Goal: Transaction & Acquisition: Purchase product/service

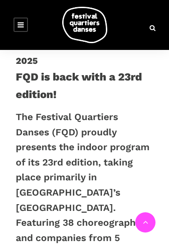
scroll to position [3309, 0]
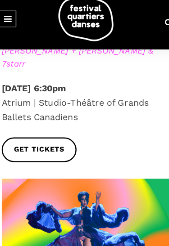
click at [54, 156] on span at bounding box center [84, 202] width 137 height 92
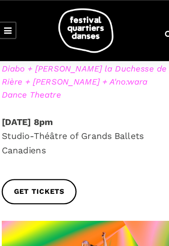
scroll to position [3617, 0]
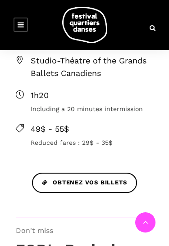
scroll to position [1302, 0]
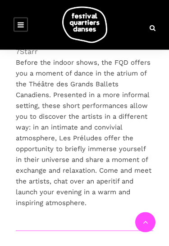
scroll to position [1587, 0]
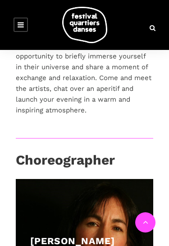
scroll to position [1671, 0]
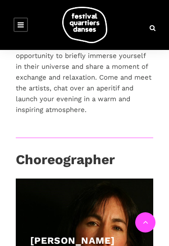
click at [153, 233] on link at bounding box center [145, 222] width 20 height 20
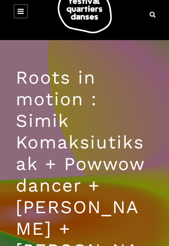
scroll to position [16, 0]
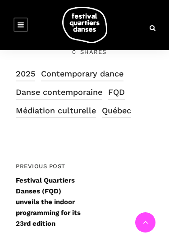
scroll to position [842, 0]
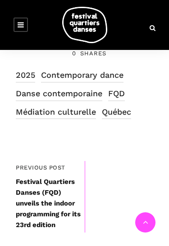
click at [113, 101] on link "FQD" at bounding box center [116, 94] width 17 height 14
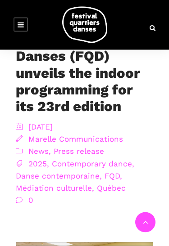
scroll to position [580, 0]
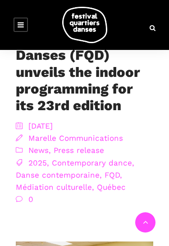
click at [109, 175] on link "FQD" at bounding box center [111, 175] width 15 height 9
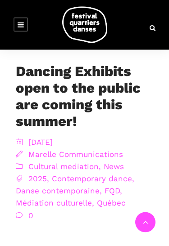
scroll to position [251, 0]
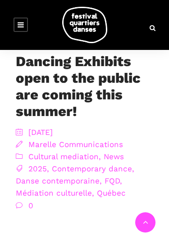
click at [124, 171] on link "Contemporary dance" at bounding box center [92, 168] width 80 height 9
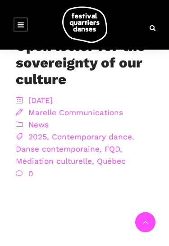
scroll to position [1181, 0]
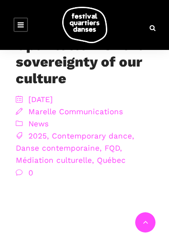
click at [29, 121] on link "News" at bounding box center [38, 123] width 20 height 9
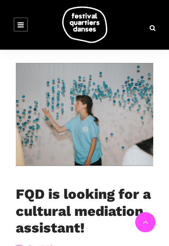
scroll to position [2566, 0]
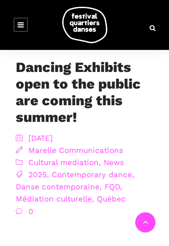
scroll to position [243, 0]
